Goal: Check status: Check status

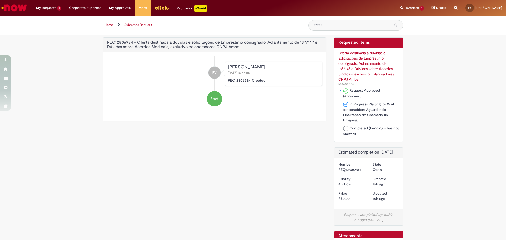
scroll to position [17, 0]
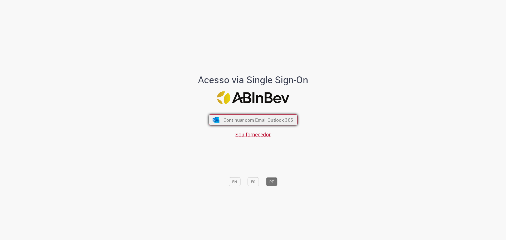
click at [225, 121] on span "Continuar com Email Outlook 365" at bounding box center [258, 120] width 70 height 6
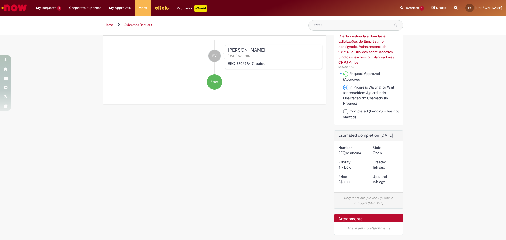
click at [363, 222] on div "There are no attachments" at bounding box center [368, 228] width 69 height 13
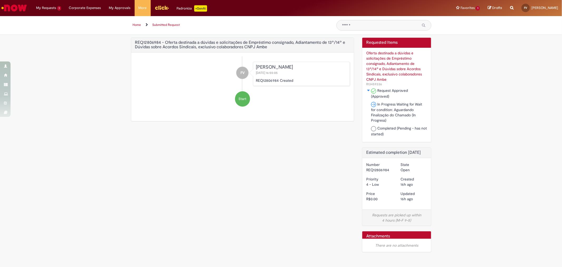
click at [303, 224] on div "REQ12806984 - Oferta destinada a dúvidas e solicitações de Empréstimo consignad…" at bounding box center [281, 147] width 308 height 220
click at [382, 102] on span "In Progress Waiting for Wait for condition: Aguardando Finalização do Chamado (…" at bounding box center [396, 112] width 51 height 21
click at [374, 102] on img at bounding box center [373, 104] width 5 height 5
click at [370, 90] on img "In Progress Toggle stage state display for Folha de Pagamento Senior | Ambevtech" at bounding box center [369, 90] width 4 height 3
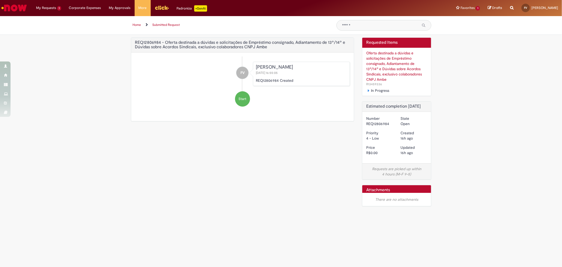
click at [369, 90] on img "In Progress Toggle stage state display for Folha de Pagamento Senior | Ambevtech" at bounding box center [369, 90] width 4 height 3
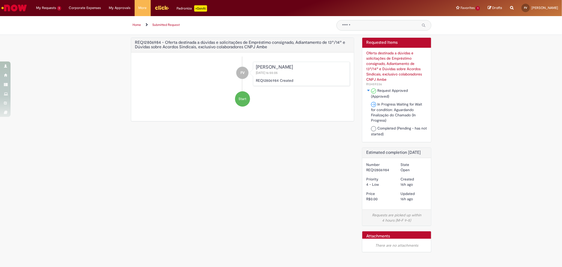
click at [307, 143] on div "REQ12806984 - Oferta destinada a dúvidas e solicitações de Empréstimo consignad…" at bounding box center [281, 147] width 308 height 220
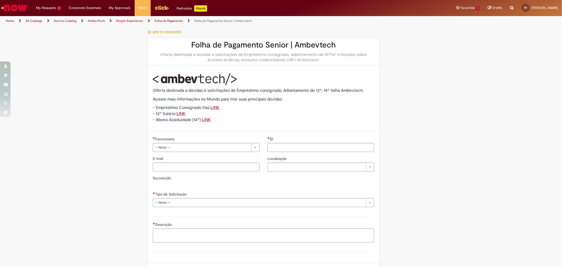
scroll to position [23, 0]
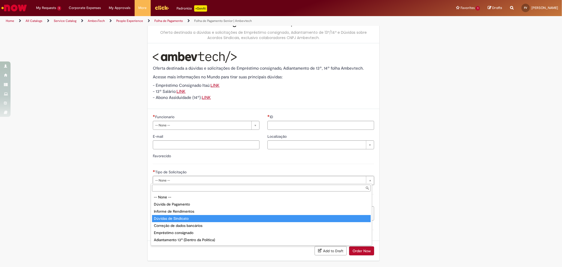
type input "**********"
select select "*"
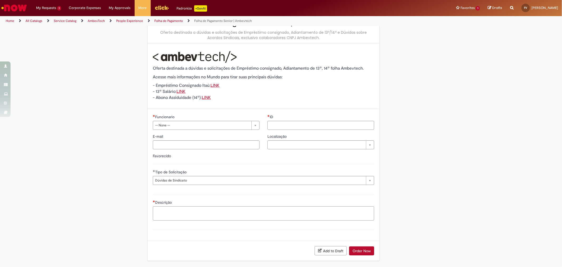
click at [191, 209] on textarea "Descrição" at bounding box center [263, 213] width 221 height 14
type textarea "****"
click at [285, 123] on input "ID" at bounding box center [321, 125] width 107 height 9
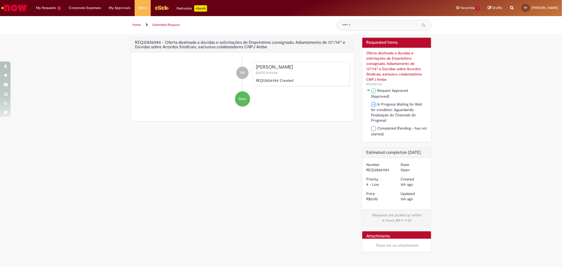
click at [265, 66] on div "[PERSON_NAME]" at bounding box center [301, 67] width 91 height 5
click at [206, 51] on div "REQ12806984 - Oferta destinada a dúvidas e solicitações de Empréstimo consignad…" at bounding box center [242, 45] width 223 height 15
click at [267, 89] on ul "FV Fernando Luiz Vieira 28/08/2025 16:55:05 REQ12806984 Created Start" at bounding box center [242, 83] width 215 height 55
click at [248, 97] on div "Start" at bounding box center [242, 98] width 15 height 15
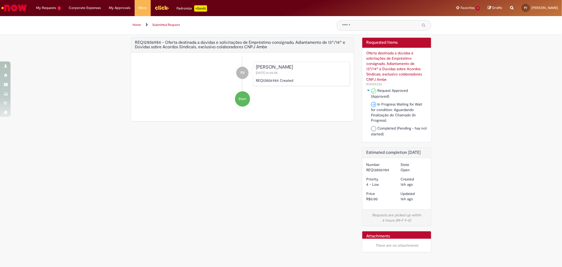
click at [248, 67] on li "FV Fernando Luiz Vieira 28/08/2025 16:55:05 REQ12806984 Created" at bounding box center [242, 74] width 215 height 24
click at [134, 23] on link "Home" at bounding box center [137, 25] width 8 height 4
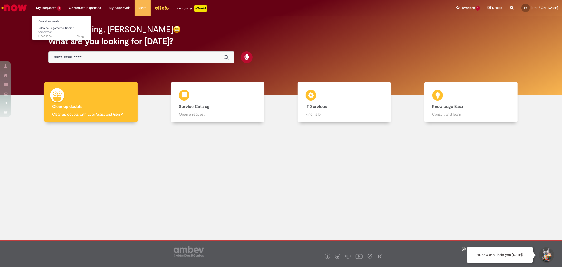
click at [41, 9] on li "My Requests 1 View all requests Folha de Pagamento Senior | Ambevtech 16h ago 1…" at bounding box center [48, 8] width 33 height 16
click at [51, 32] on span "Folha de Pagamento Senior | Ambevtech" at bounding box center [57, 30] width 38 height 8
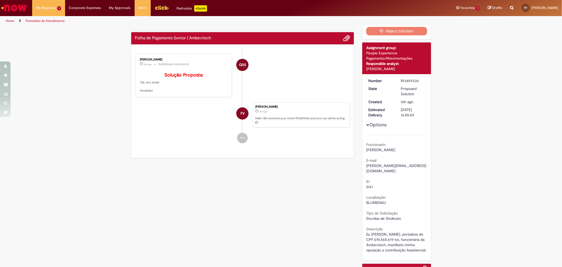
scroll to position [65, 0]
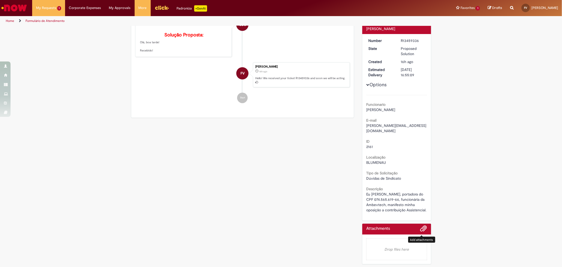
click at [423, 229] on span "Add attachments" at bounding box center [424, 228] width 6 height 6
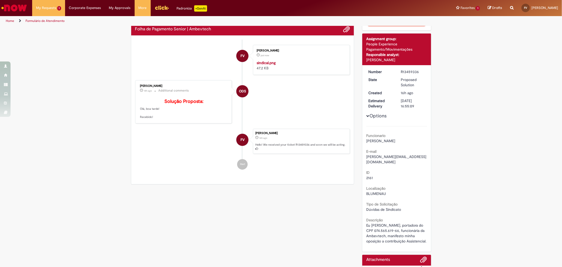
scroll to position [0, 0]
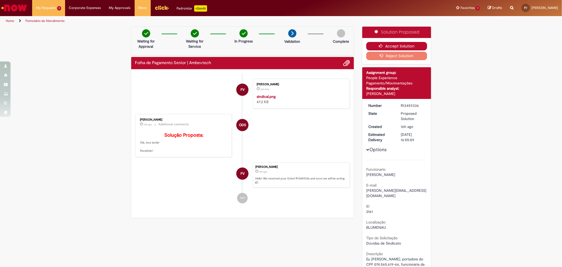
click at [380, 44] on icon "button" at bounding box center [382, 46] width 6 height 4
